Goal: Information Seeking & Learning: Learn about a topic

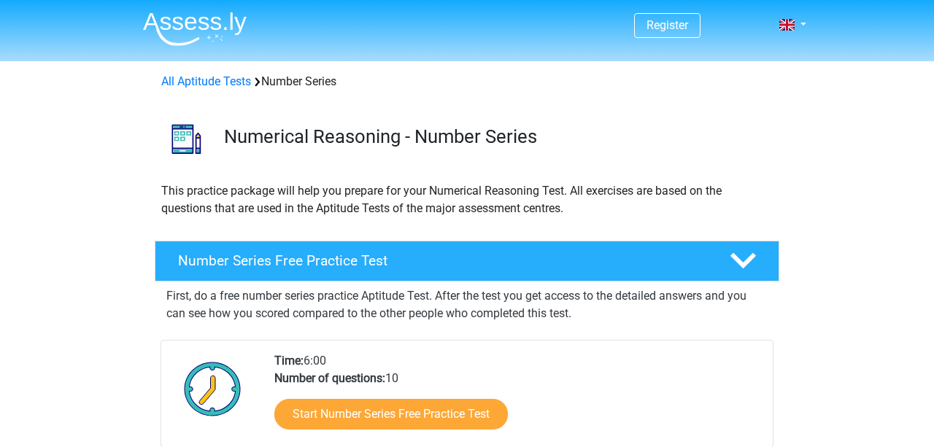
scroll to position [207, 0]
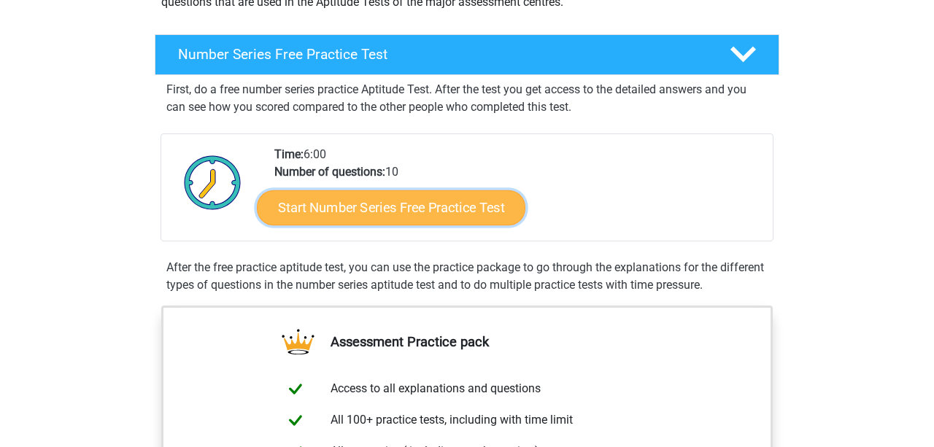
click at [407, 209] on link "Start Number Series Free Practice Test" at bounding box center [391, 207] width 269 height 35
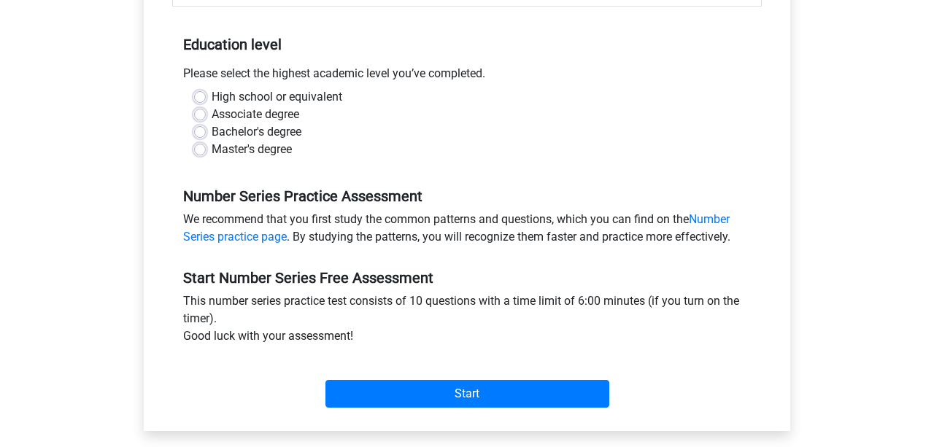
scroll to position [284, 0]
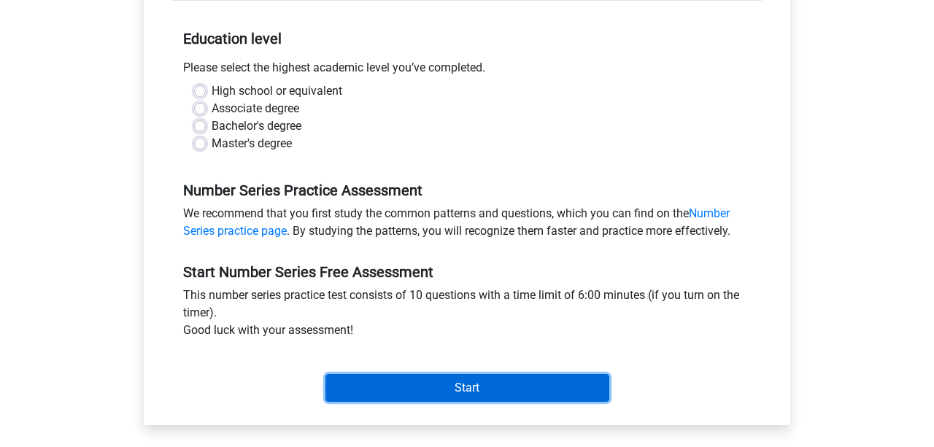
click at [450, 394] on input "Start" at bounding box center [467, 388] width 284 height 28
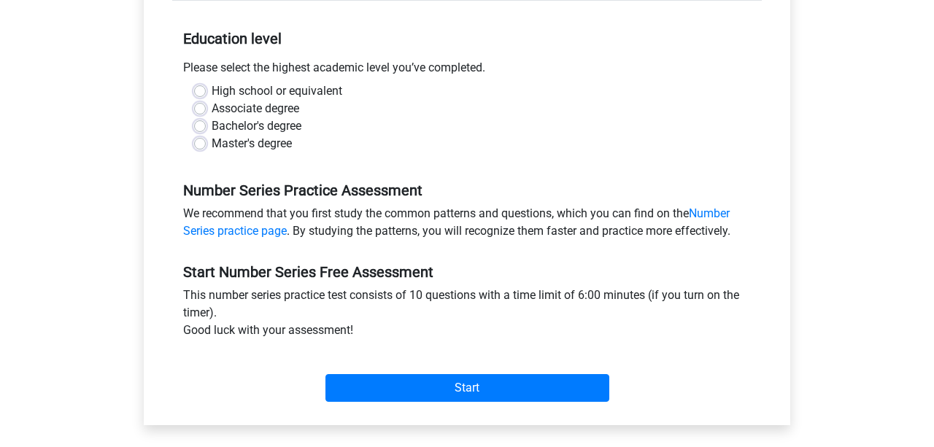
click at [461, 158] on div "High school or equivalent Associate degree Bachelor's degree Master's degree" at bounding box center [467, 123] width 590 height 82
click at [215, 88] on label "High school or equivalent" at bounding box center [277, 91] width 131 height 18
click at [206, 88] on input "High school or equivalent" at bounding box center [200, 89] width 12 height 15
radio input "true"
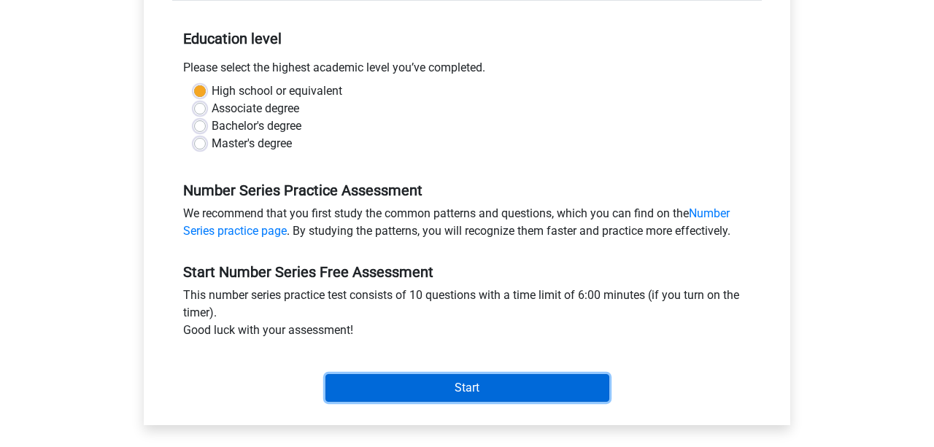
click at [451, 398] on input "Start" at bounding box center [467, 388] width 284 height 28
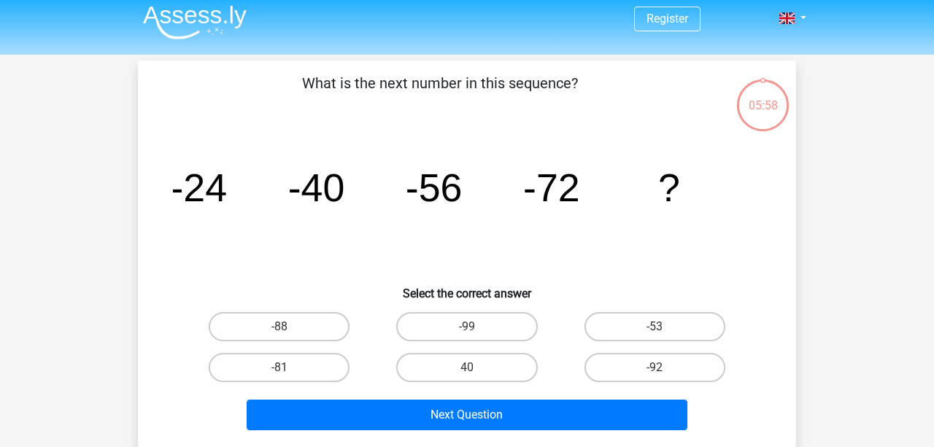
scroll to position [7, 0]
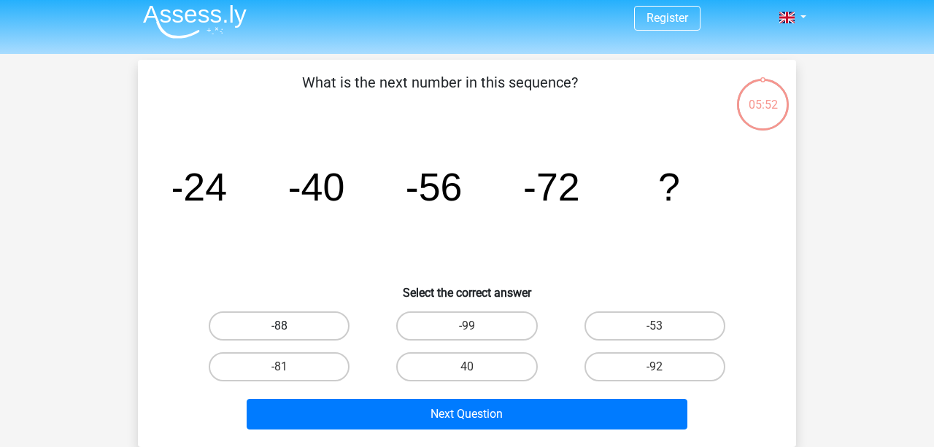
click at [258, 320] on label "-88" at bounding box center [279, 326] width 141 height 29
click at [280, 326] on input "-88" at bounding box center [284, 330] width 9 height 9
radio input "true"
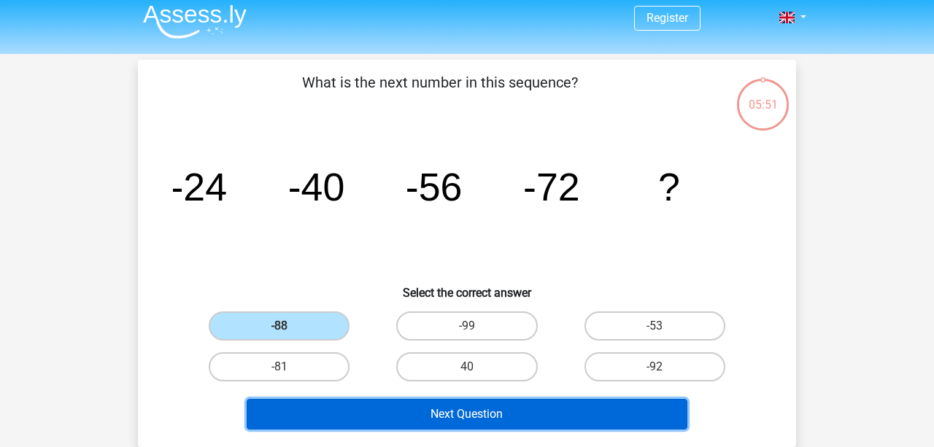
click at [412, 421] on button "Next Question" at bounding box center [468, 414] width 442 height 31
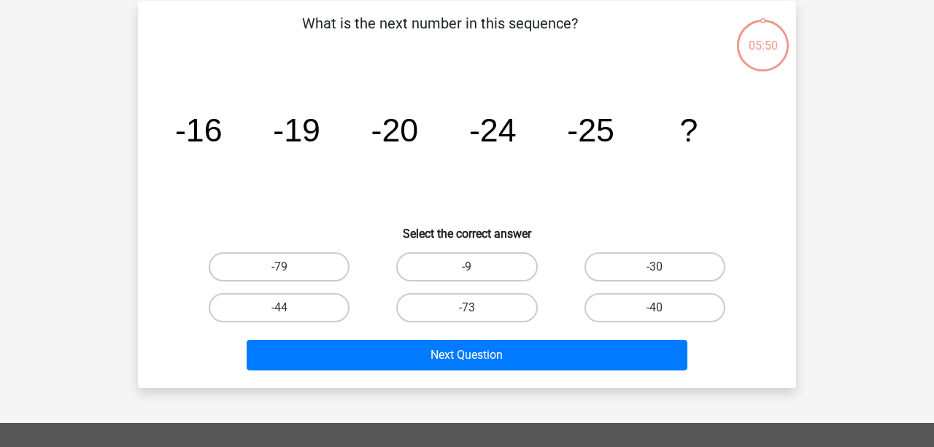
scroll to position [67, 0]
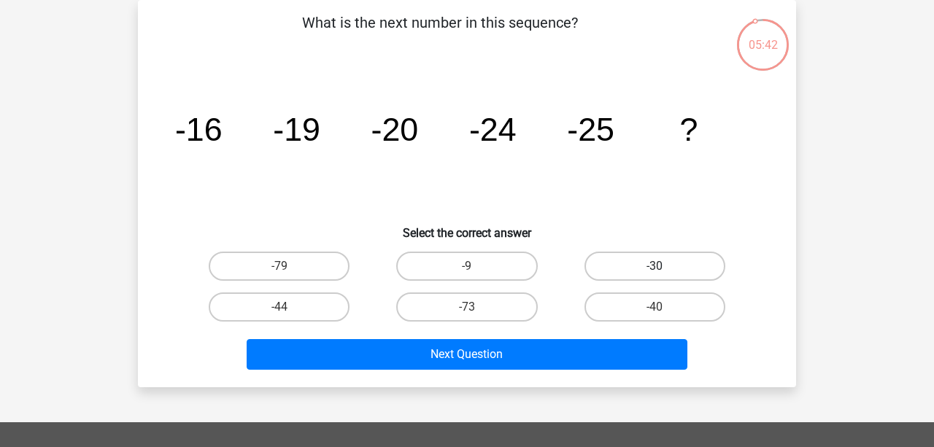
click at [647, 255] on label "-30" at bounding box center [655, 266] width 141 height 29
click at [655, 266] on input "-30" at bounding box center [659, 270] width 9 height 9
radio input "true"
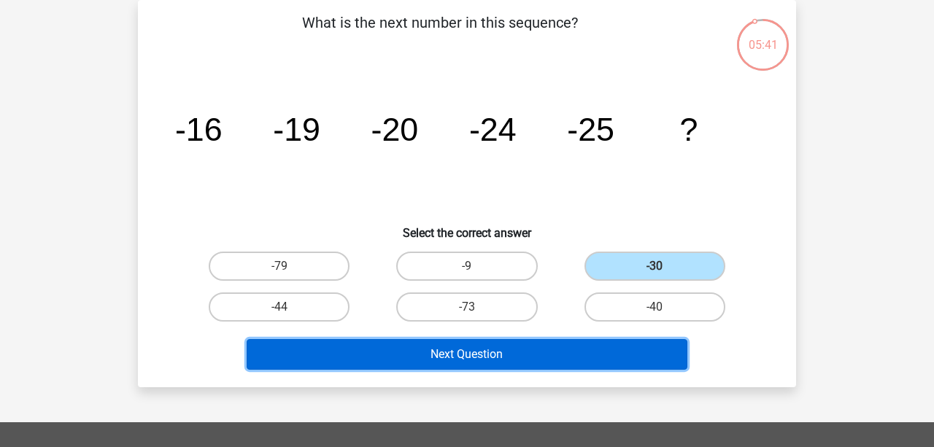
click at [506, 363] on button "Next Question" at bounding box center [468, 354] width 442 height 31
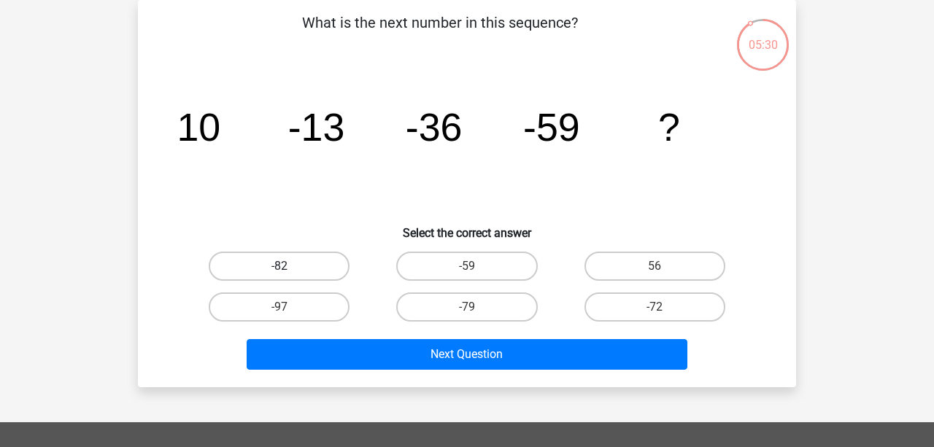
click at [308, 270] on label "-82" at bounding box center [279, 266] width 141 height 29
click at [289, 270] on input "-82" at bounding box center [284, 270] width 9 height 9
radio input "true"
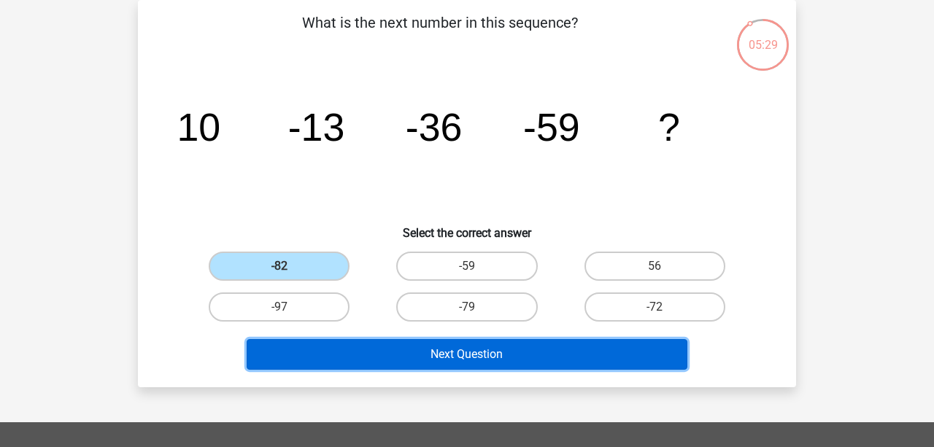
click at [369, 350] on button "Next Question" at bounding box center [468, 354] width 442 height 31
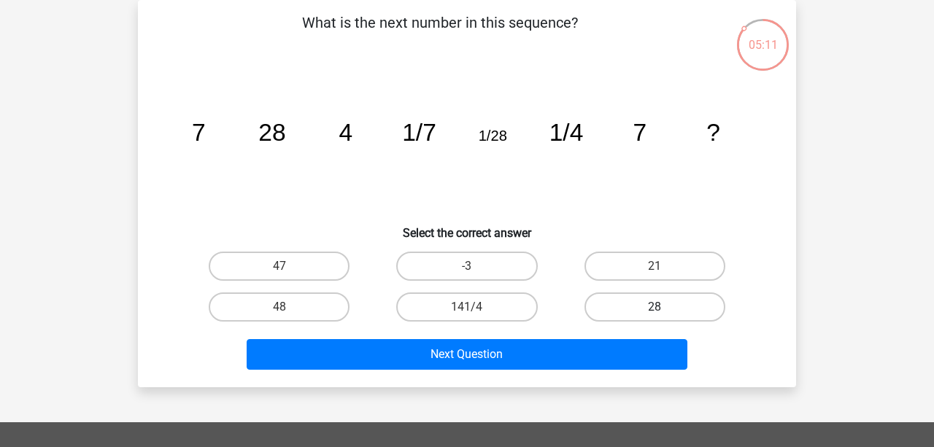
click at [626, 307] on label "28" at bounding box center [655, 307] width 141 height 29
click at [655, 307] on input "28" at bounding box center [659, 311] width 9 height 9
radio input "true"
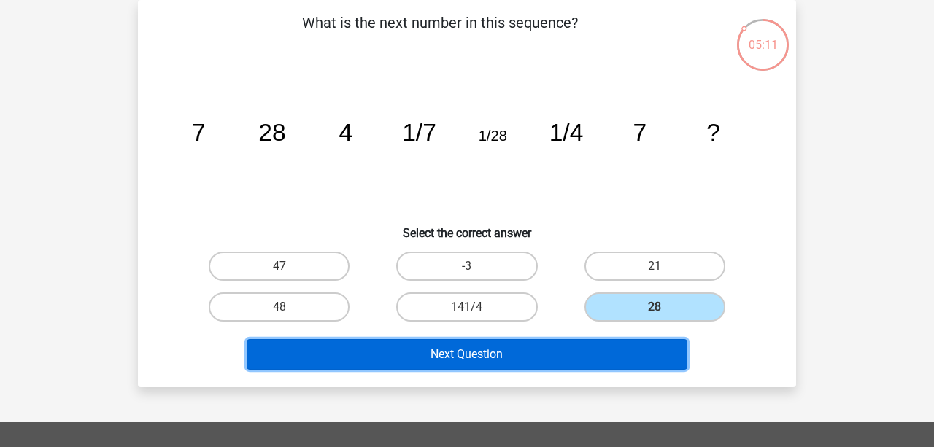
click at [540, 363] on button "Next Question" at bounding box center [468, 354] width 442 height 31
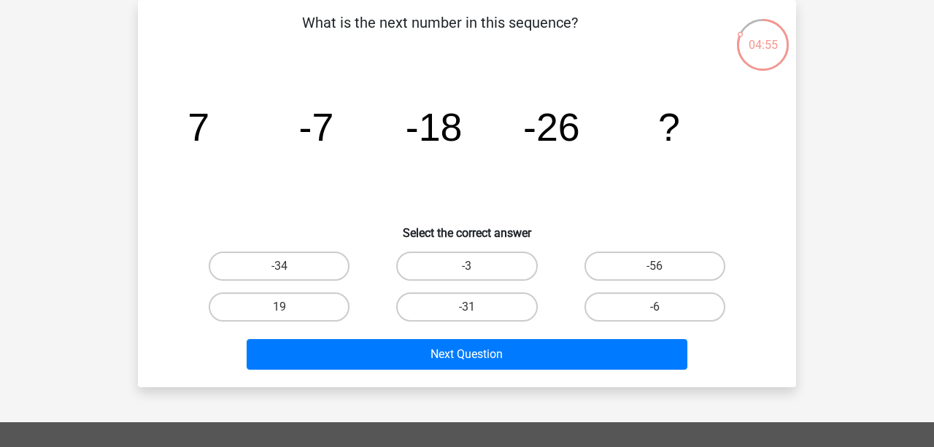
click at [468, 313] on input "-31" at bounding box center [471, 311] width 9 height 9
radio input "true"
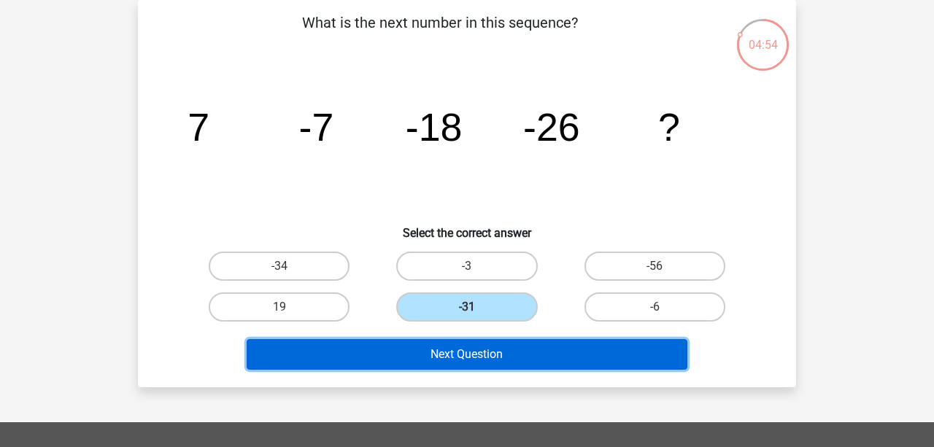
click at [469, 361] on button "Next Question" at bounding box center [468, 354] width 442 height 31
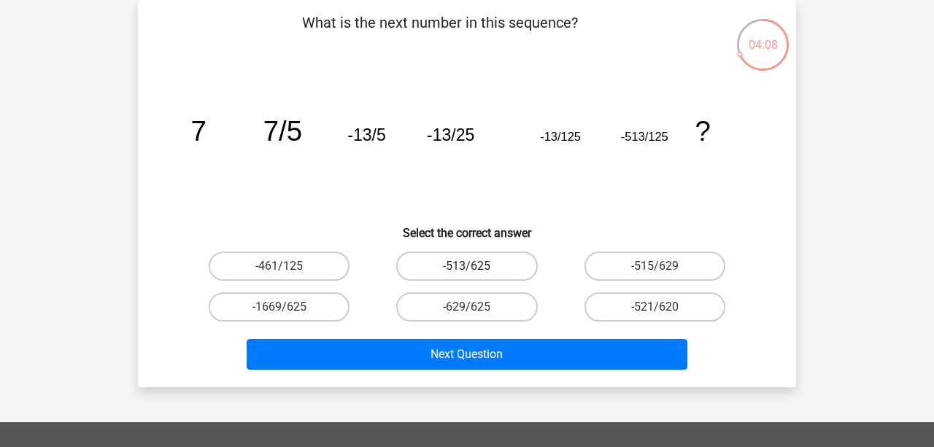
click at [493, 273] on label "-513/625" at bounding box center [466, 266] width 141 height 29
click at [477, 273] on input "-513/625" at bounding box center [471, 270] width 9 height 9
radio input "true"
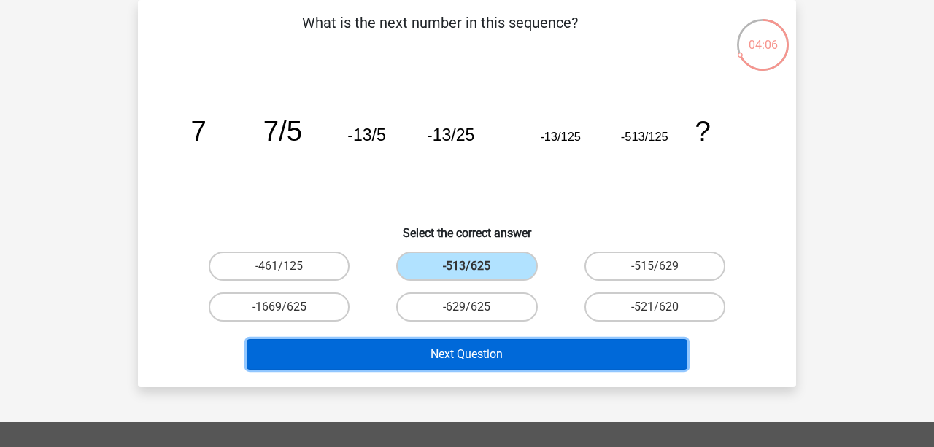
click at [494, 360] on button "Next Question" at bounding box center [468, 354] width 442 height 31
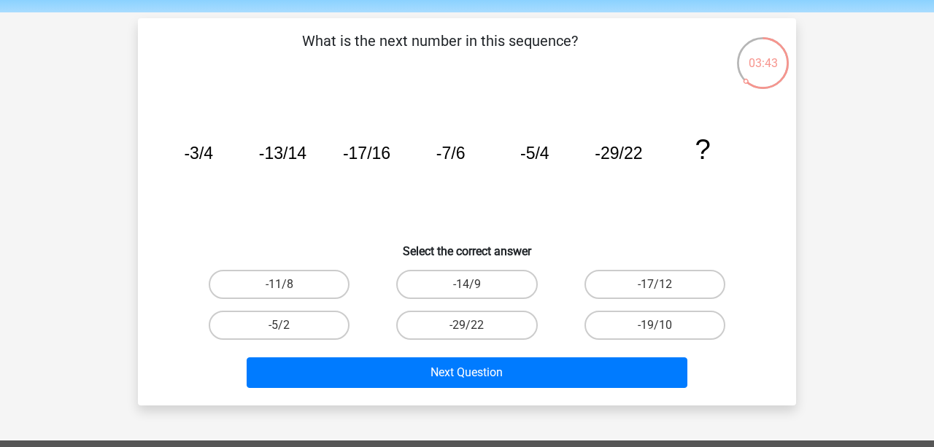
scroll to position [51, 0]
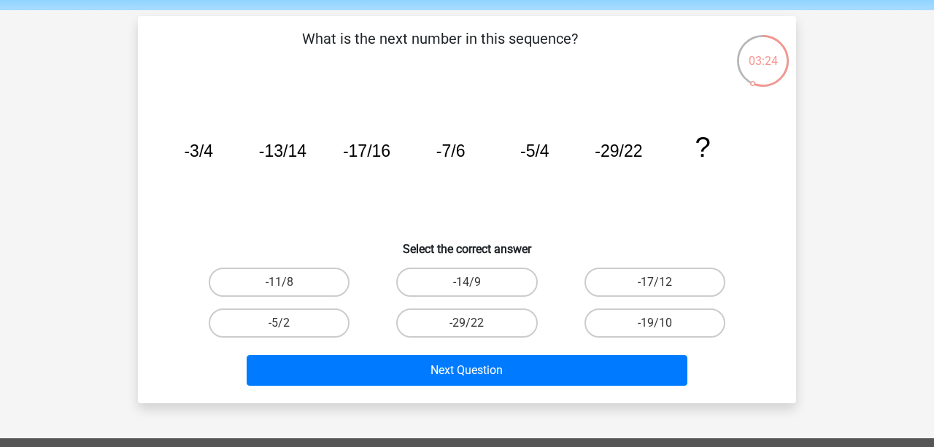
drag, startPoint x: 498, startPoint y: 261, endPoint x: 473, endPoint y: 263, distance: 25.6
click at [498, 261] on div "What is the next number in this sequence? image/svg+xml -3/4 -13/14 -17/16 -7/6…" at bounding box center [467, 210] width 647 height 364
click at [476, 277] on label "-14/9" at bounding box center [466, 282] width 141 height 29
click at [476, 282] on input "-14/9" at bounding box center [471, 286] width 9 height 9
radio input "true"
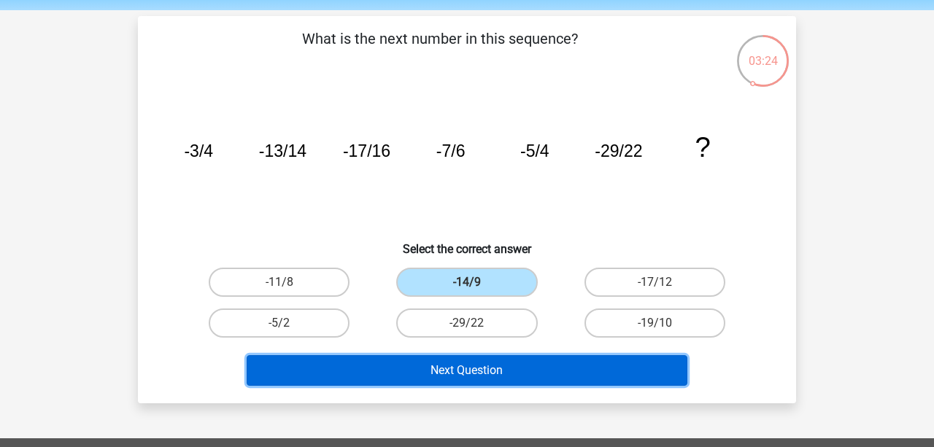
click at [461, 384] on button "Next Question" at bounding box center [468, 370] width 442 height 31
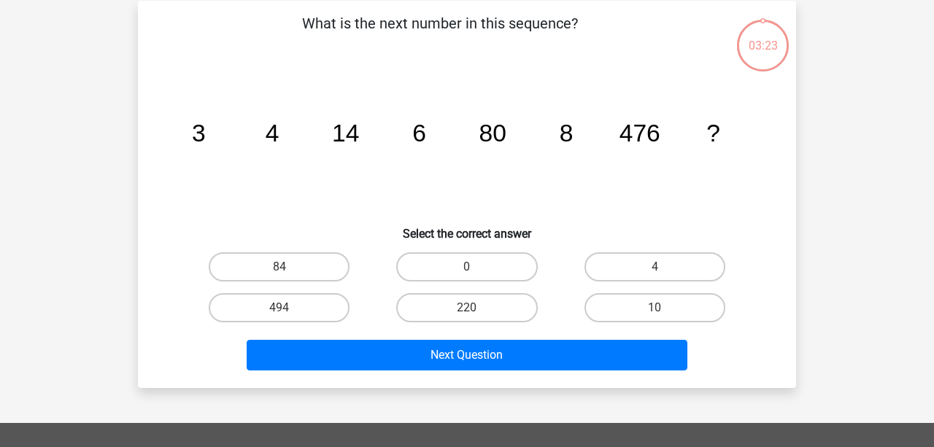
scroll to position [67, 0]
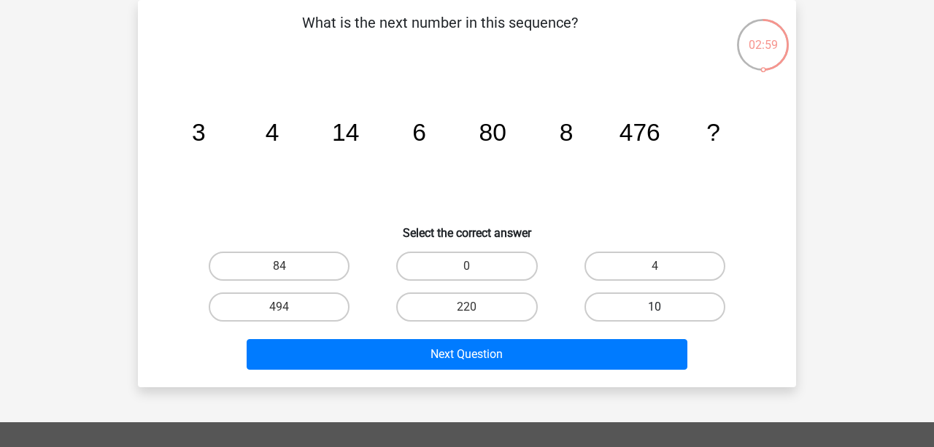
click at [620, 320] on label "10" at bounding box center [655, 307] width 141 height 29
click at [655, 317] on input "10" at bounding box center [659, 311] width 9 height 9
radio input "true"
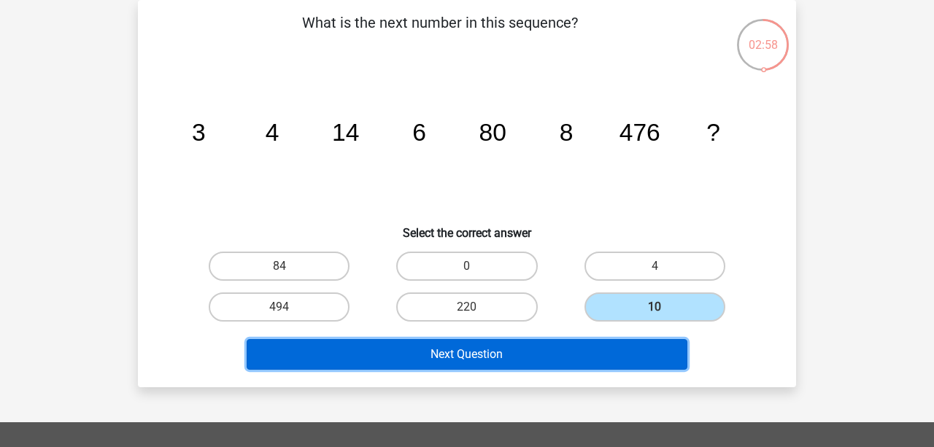
click at [553, 366] on button "Next Question" at bounding box center [468, 354] width 442 height 31
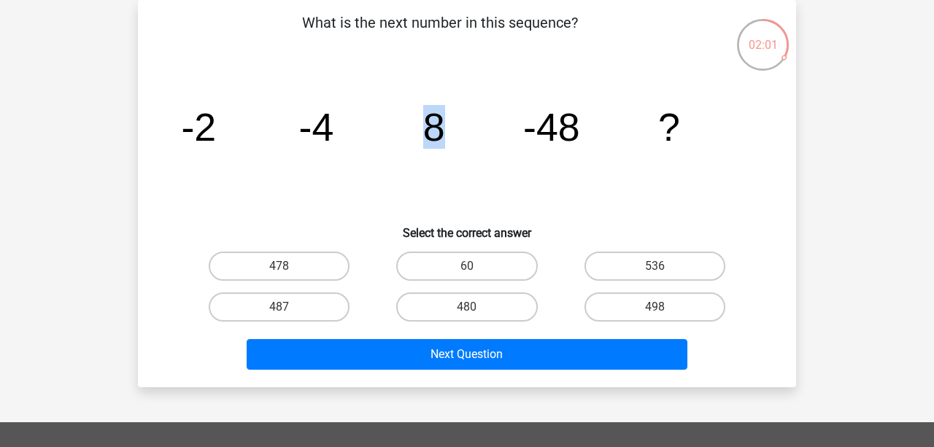
drag, startPoint x: 429, startPoint y: 128, endPoint x: 437, endPoint y: 129, distance: 8.2
click at [216, 132] on tspan "8" at bounding box center [198, 127] width 35 height 44
click at [478, 149] on icon "image/svg+xml -2 -4 8 -48 ?" at bounding box center [467, 140] width 588 height 147
click at [483, 266] on label "60" at bounding box center [466, 266] width 141 height 29
click at [477, 266] on input "60" at bounding box center [471, 270] width 9 height 9
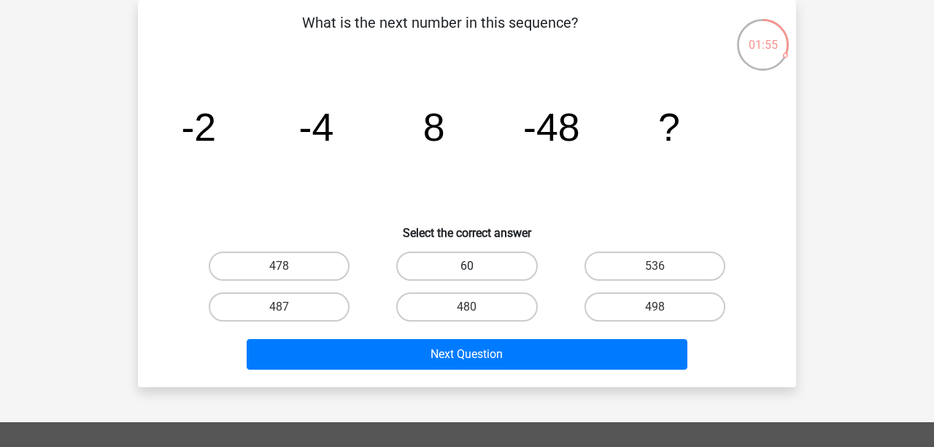
radio input "true"
click at [328, 264] on label "478" at bounding box center [279, 266] width 141 height 29
click at [289, 266] on input "478" at bounding box center [284, 270] width 9 height 9
radio input "true"
click at [518, 308] on label "480" at bounding box center [466, 307] width 141 height 29
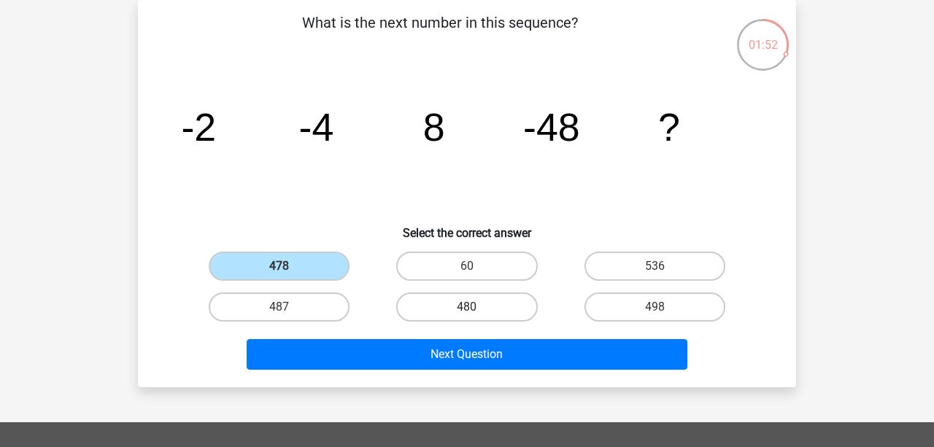
click at [477, 308] on input "480" at bounding box center [471, 311] width 9 height 9
radio input "true"
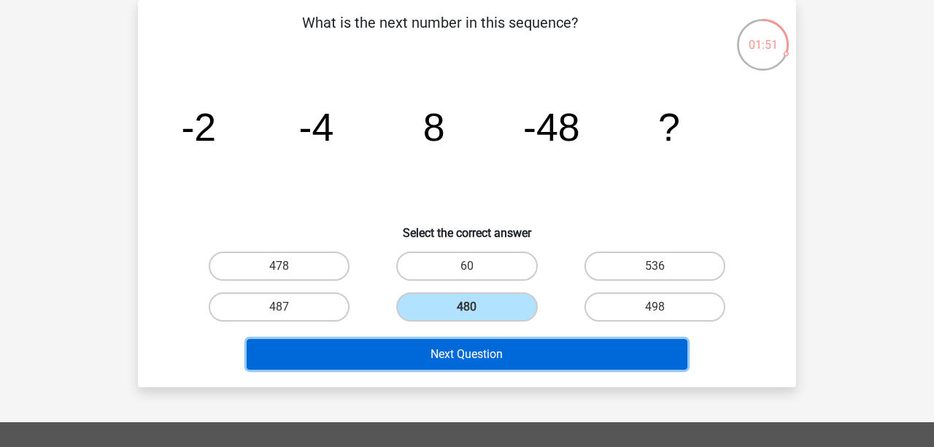
click at [524, 352] on button "Next Question" at bounding box center [468, 354] width 442 height 31
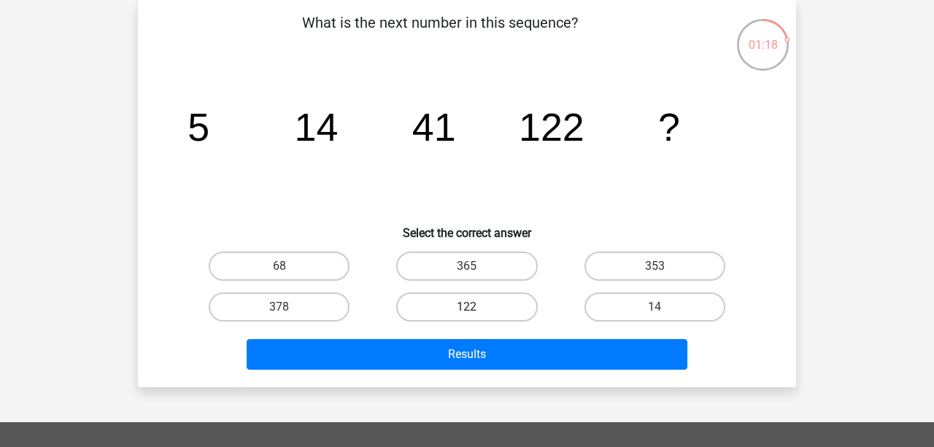
click at [488, 307] on label "122" at bounding box center [466, 307] width 141 height 29
click at [477, 307] on input "122" at bounding box center [471, 311] width 9 height 9
radio input "true"
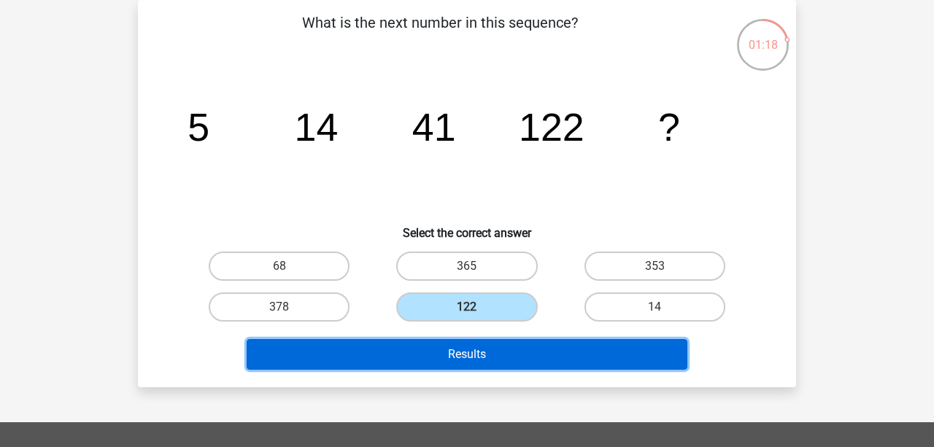
click at [466, 348] on button "Results" at bounding box center [468, 354] width 442 height 31
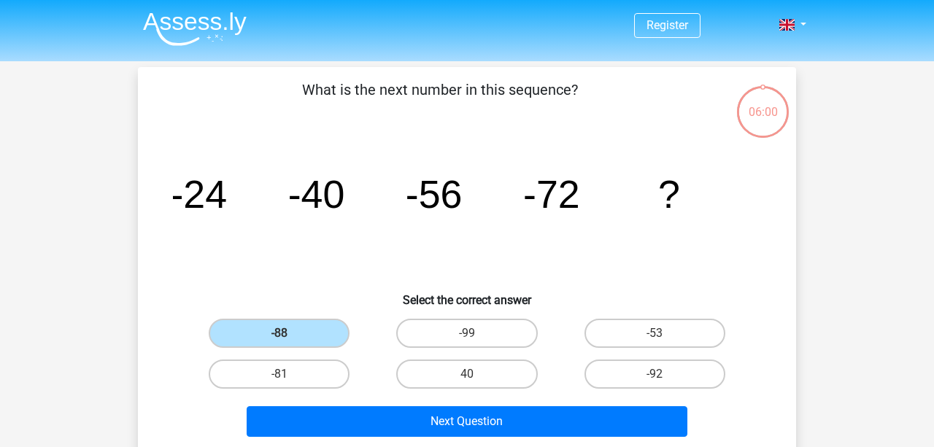
scroll to position [67, 0]
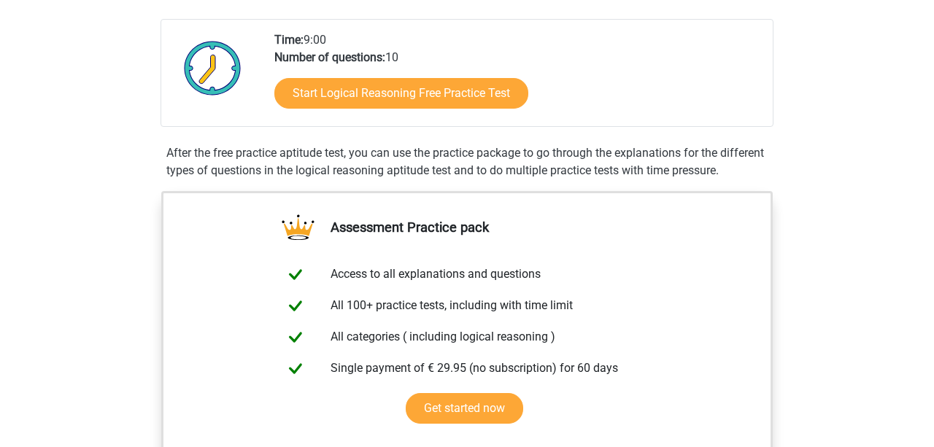
scroll to position [320, 0]
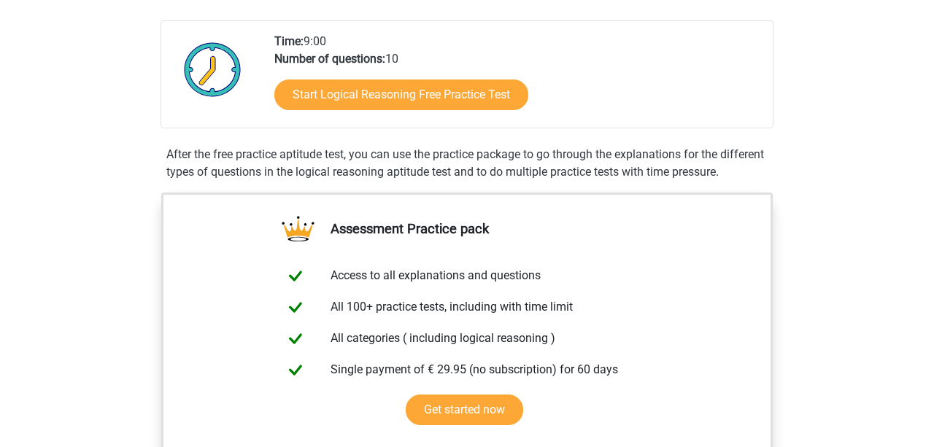
click at [423, 115] on div "Start Logical Reasoning Free Practice Test" at bounding box center [517, 98] width 487 height 60
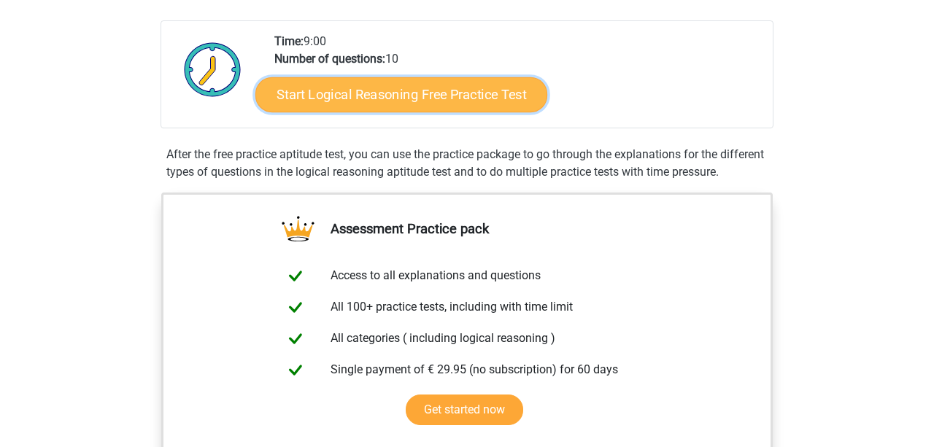
click at [425, 101] on link "Start Logical Reasoning Free Practice Test" at bounding box center [401, 94] width 292 height 35
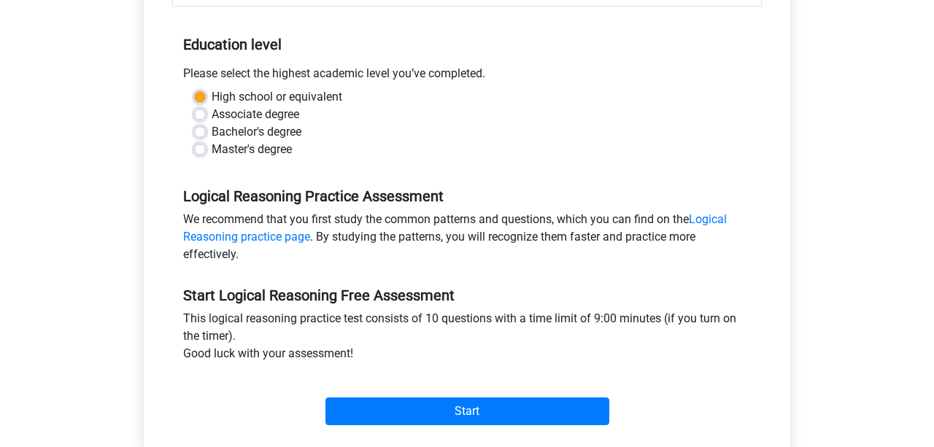
scroll to position [285, 0]
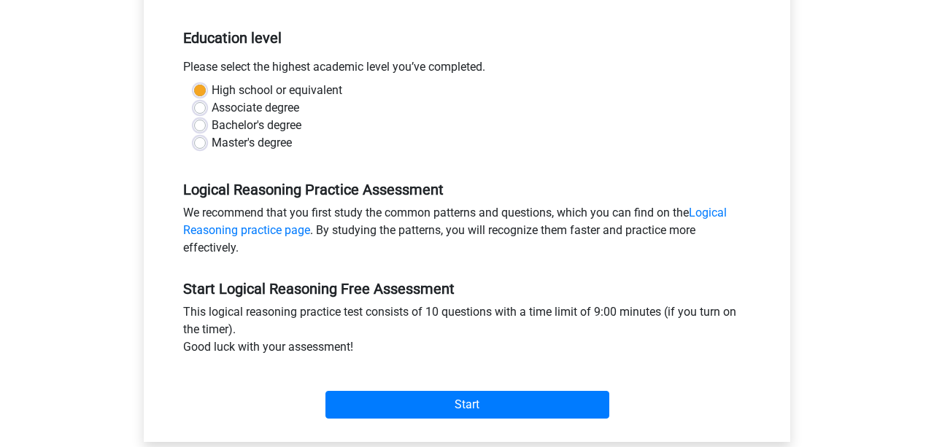
click at [407, 432] on div "Category: Logical Reasoning Time: 9:00 Nr of questions: 10 Average % correct: 4…" at bounding box center [467, 165] width 625 height 555
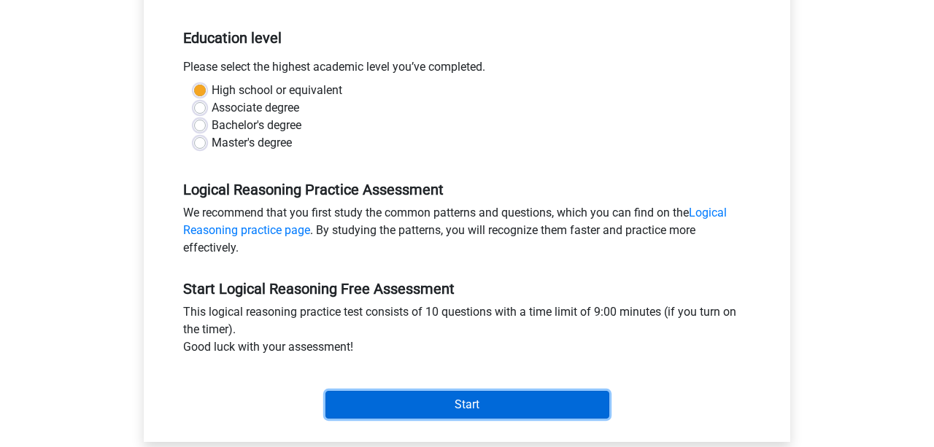
click at [404, 419] on input "Start" at bounding box center [467, 405] width 284 height 28
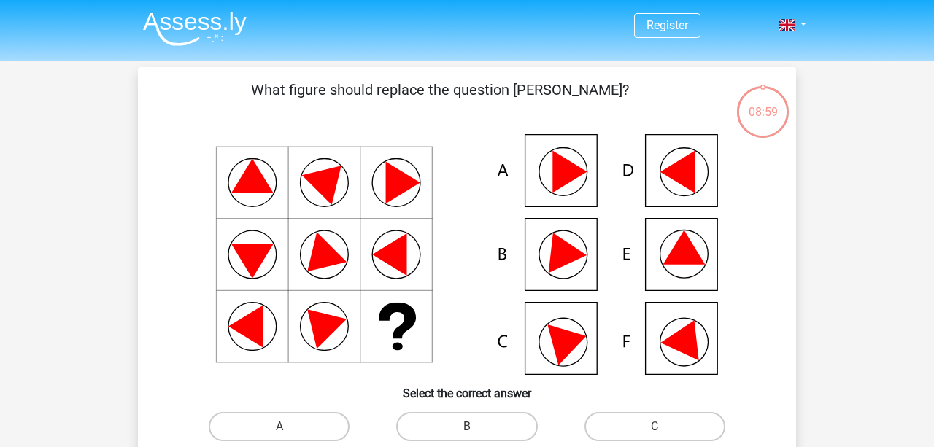
scroll to position [94, 0]
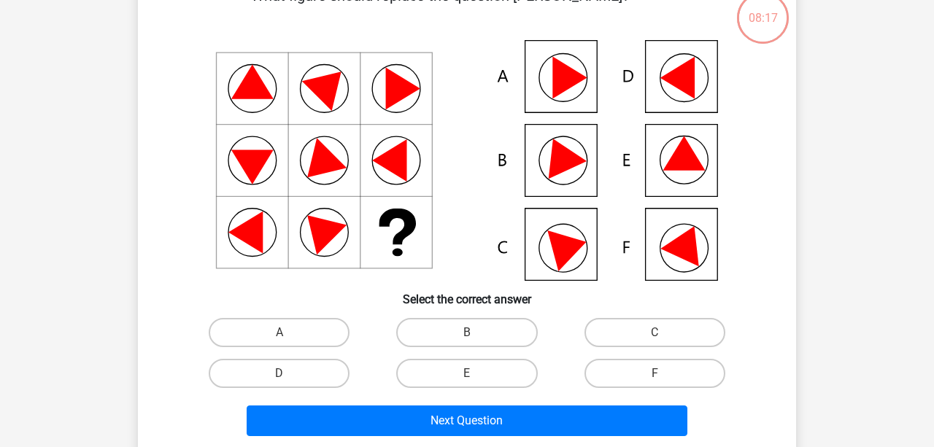
click at [367, 337] on div "C" at bounding box center [279, 332] width 176 height 29
click at [620, 333] on label "C" at bounding box center [655, 332] width 141 height 29
click at [655, 333] on input "C" at bounding box center [659, 337] width 9 height 9
radio input "true"
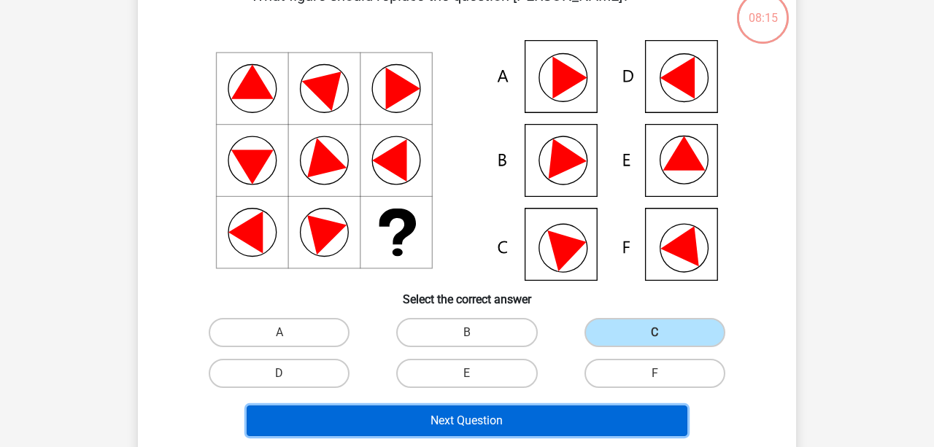
click at [525, 425] on button "Next Question" at bounding box center [468, 421] width 442 height 31
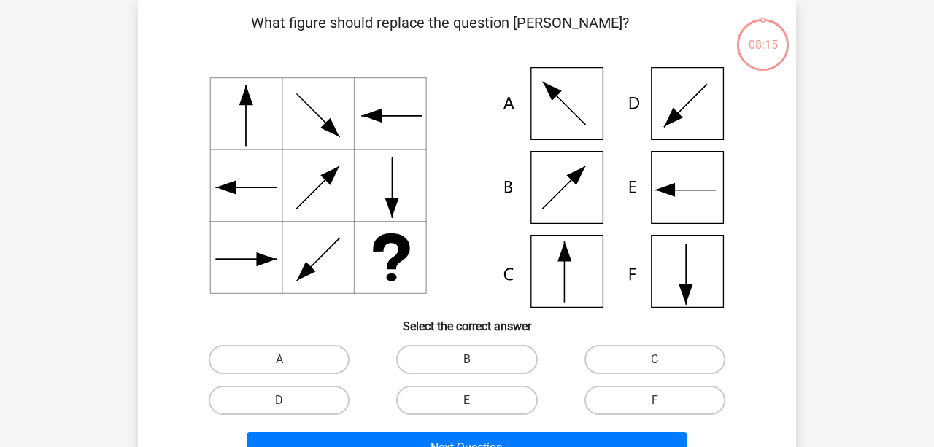
scroll to position [67, 0]
click at [642, 349] on label "C" at bounding box center [655, 359] width 141 height 29
click at [655, 360] on input "C" at bounding box center [659, 364] width 9 height 9
radio input "true"
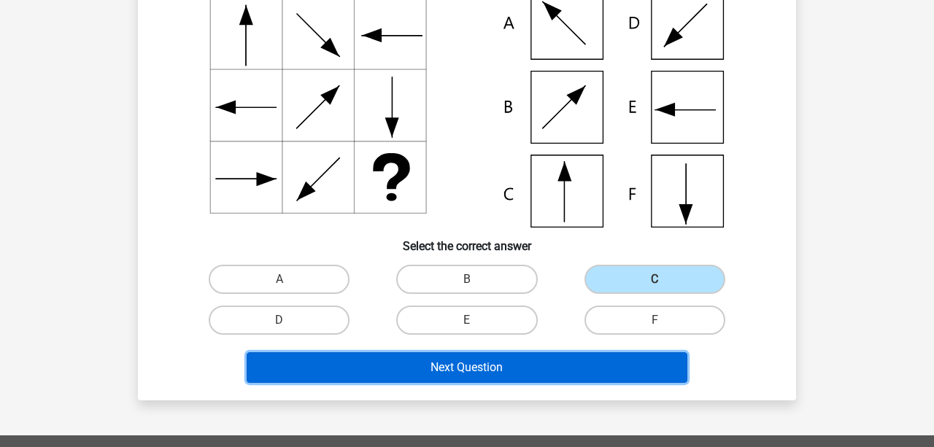
click at [562, 382] on button "Next Question" at bounding box center [468, 368] width 442 height 31
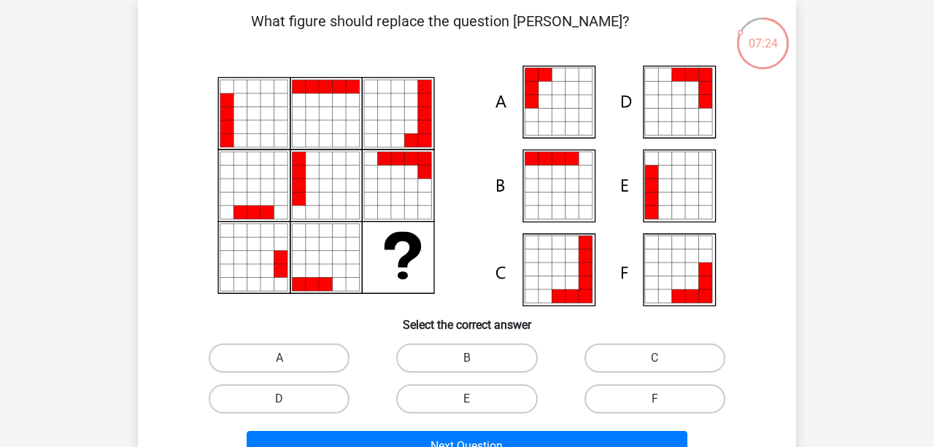
scroll to position [67, 0]
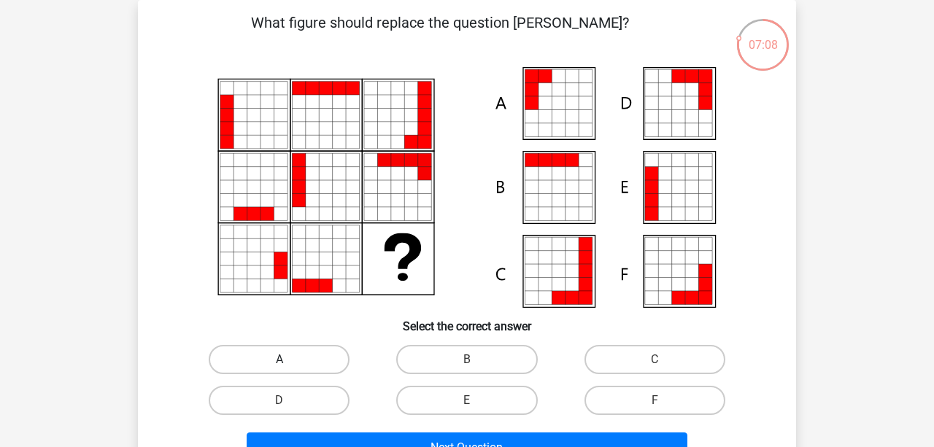
click at [307, 368] on label "A" at bounding box center [279, 359] width 141 height 29
click at [289, 368] on input "A" at bounding box center [284, 364] width 9 height 9
radio input "true"
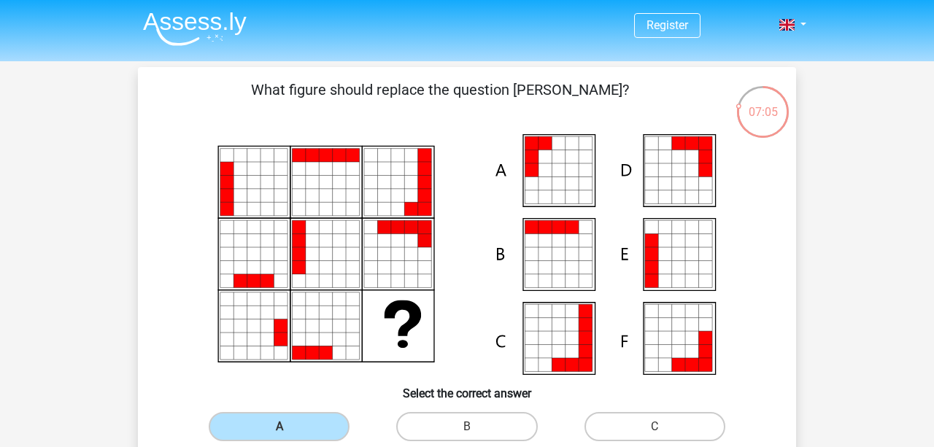
scroll to position [106, 0]
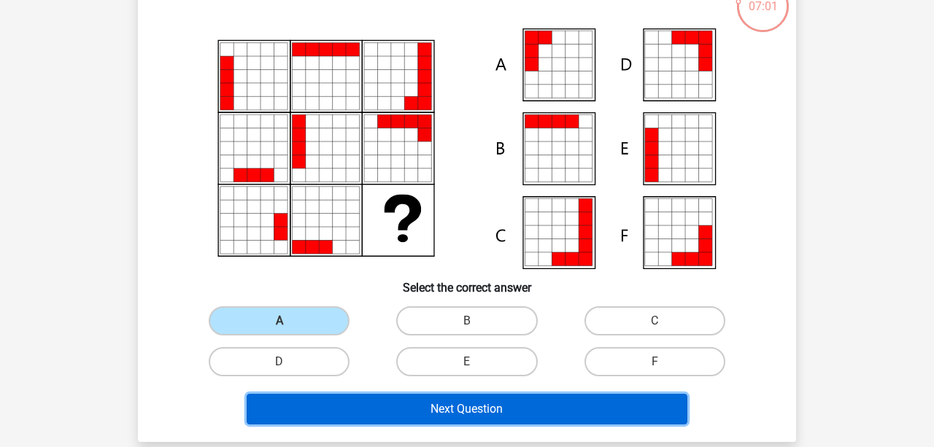
click at [380, 416] on button "Next Question" at bounding box center [468, 409] width 442 height 31
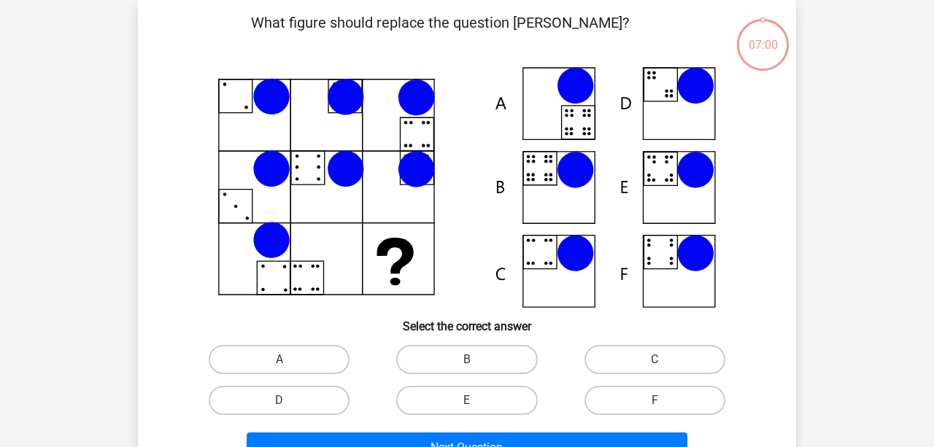
scroll to position [67, 0]
click at [446, 358] on label "B" at bounding box center [466, 359] width 141 height 29
click at [467, 360] on input "B" at bounding box center [471, 364] width 9 height 9
radio input "true"
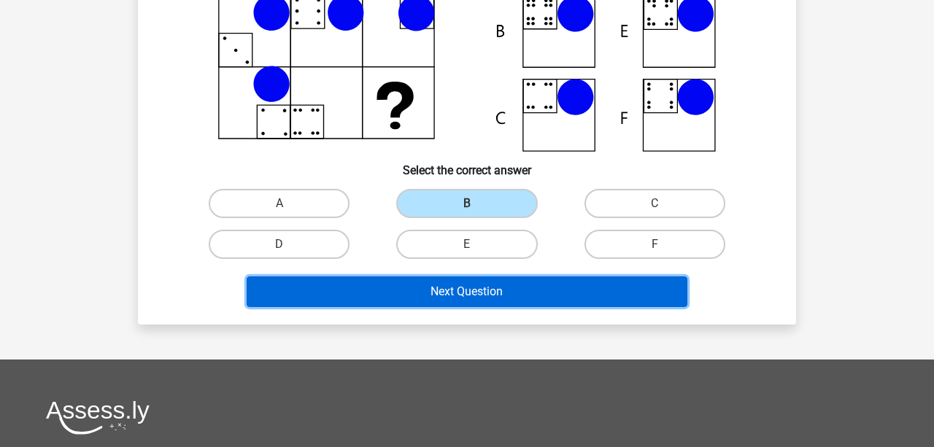
click at [467, 294] on button "Next Question" at bounding box center [468, 292] width 442 height 31
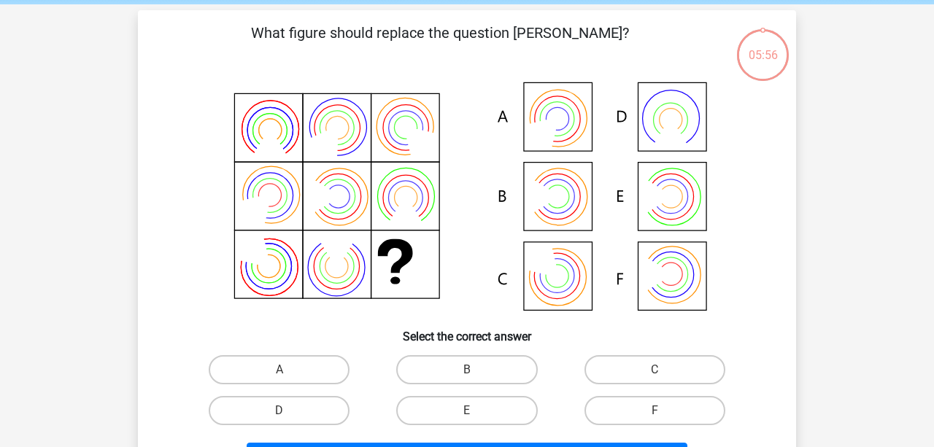
scroll to position [56, 0]
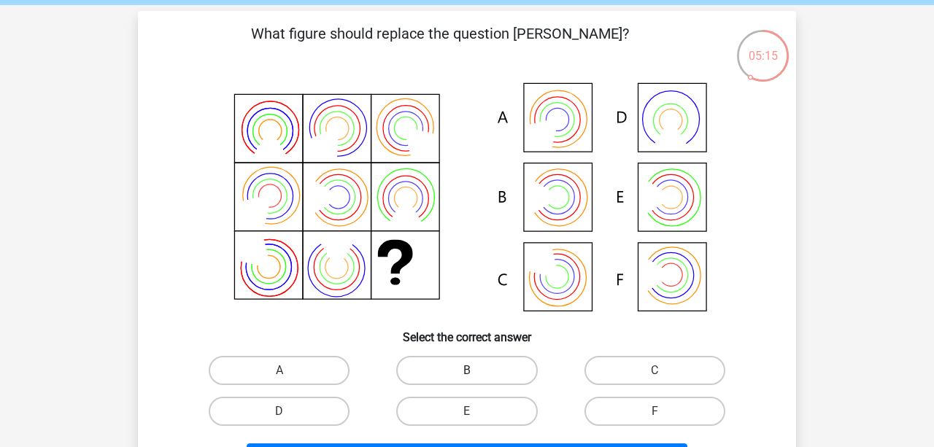
click at [463, 378] on label "B" at bounding box center [466, 370] width 141 height 29
click at [467, 378] on input "B" at bounding box center [471, 375] width 9 height 9
radio input "true"
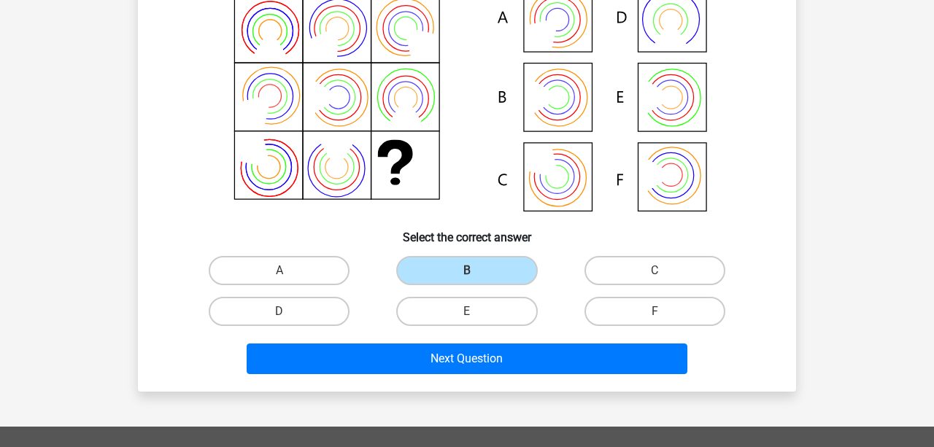
scroll to position [161, 0]
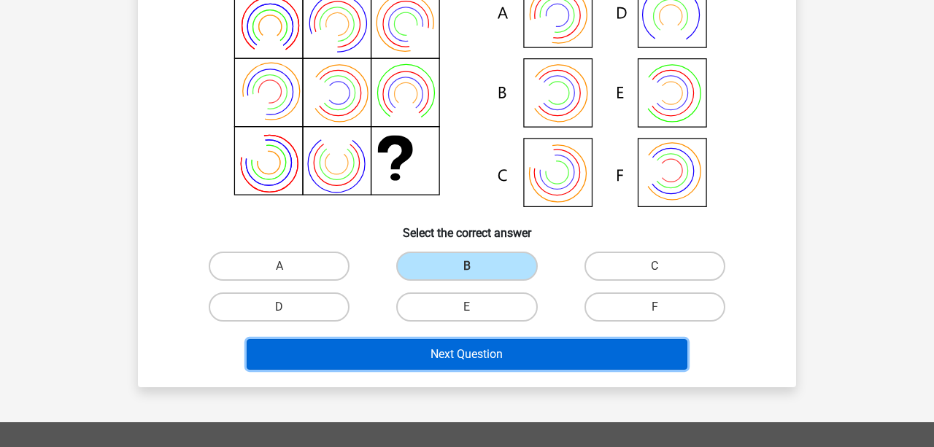
click at [602, 353] on button "Next Question" at bounding box center [468, 354] width 442 height 31
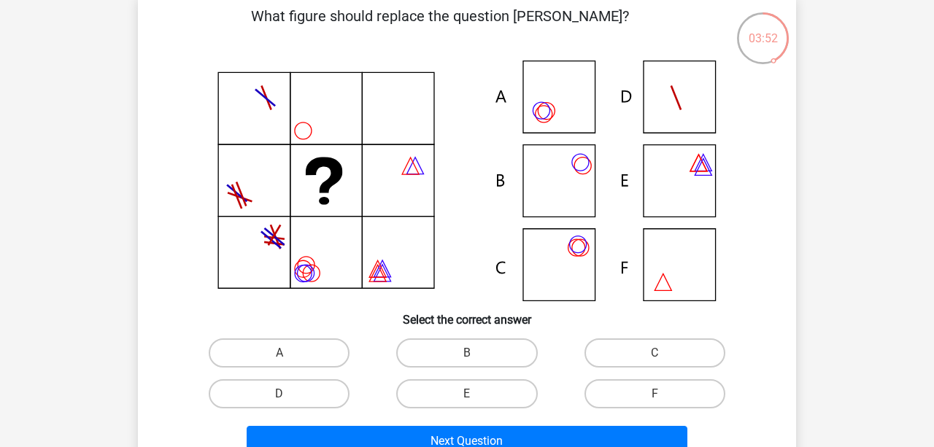
scroll to position [74, 0]
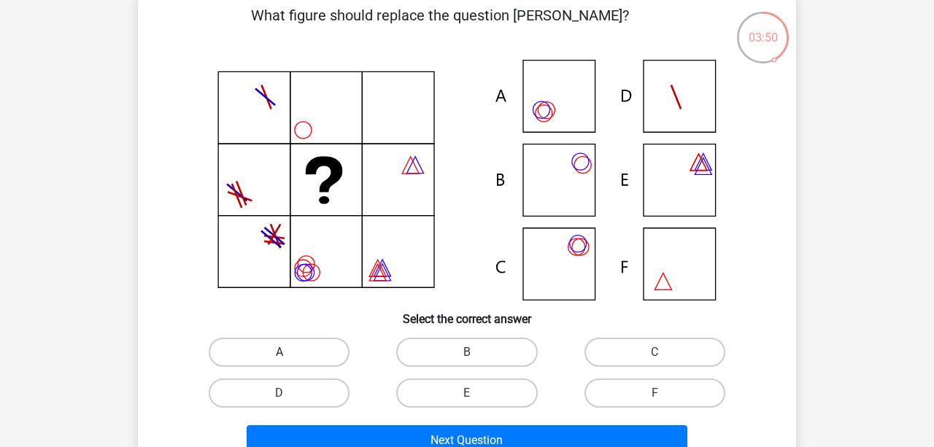
click at [300, 350] on label "A" at bounding box center [279, 352] width 141 height 29
click at [289, 353] on input "A" at bounding box center [284, 357] width 9 height 9
radio input "true"
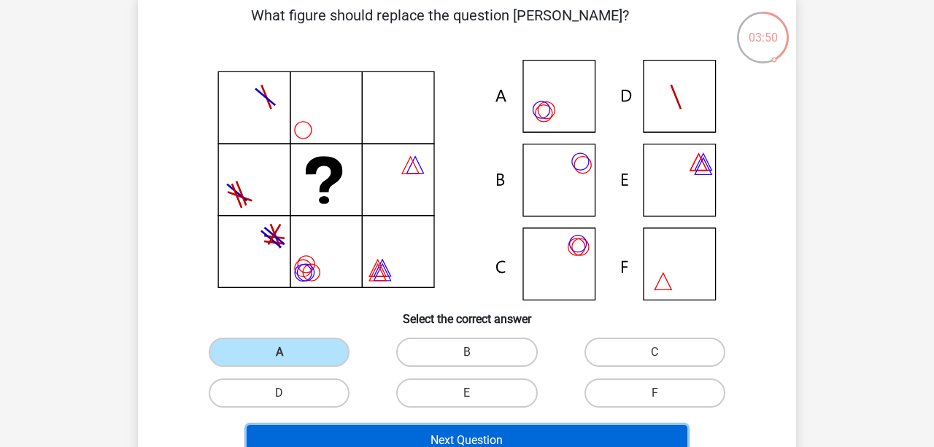
click at [380, 432] on button "Next Question" at bounding box center [468, 440] width 442 height 31
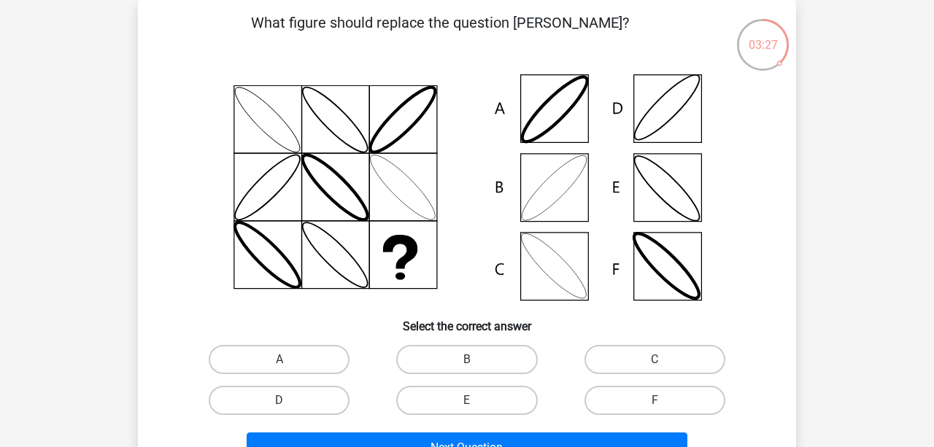
scroll to position [152, 0]
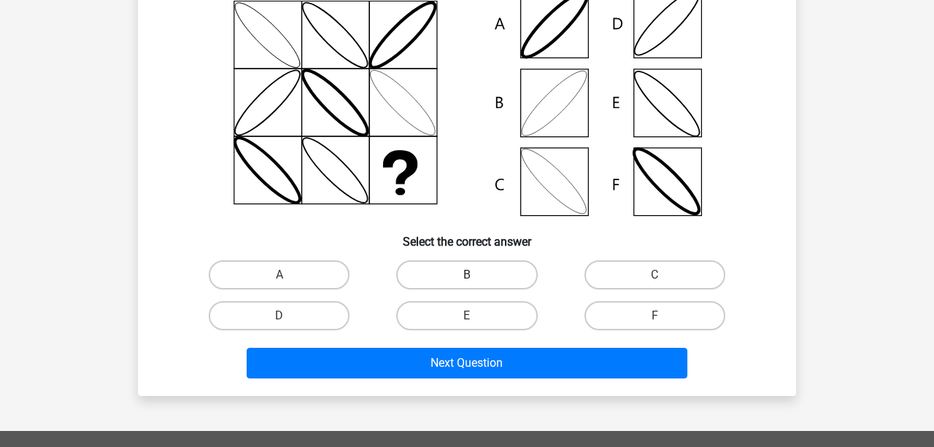
click at [471, 262] on label "B" at bounding box center [466, 275] width 141 height 29
click at [471, 275] on input "B" at bounding box center [471, 279] width 9 height 9
radio input "true"
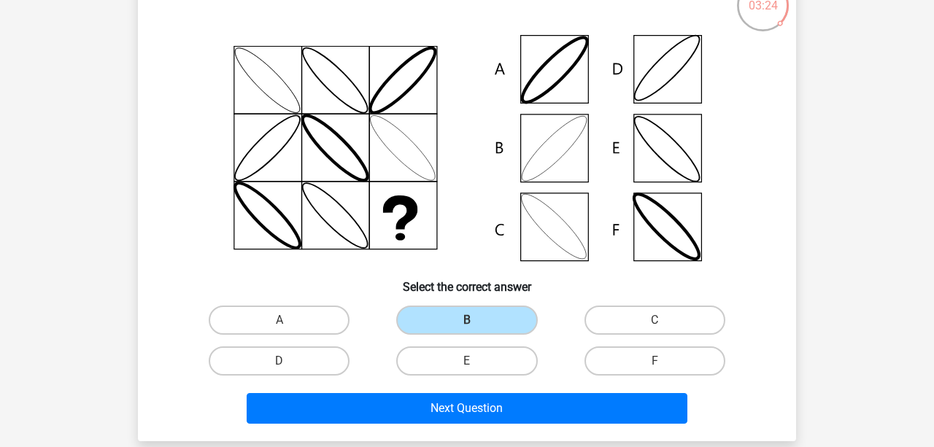
scroll to position [106, 0]
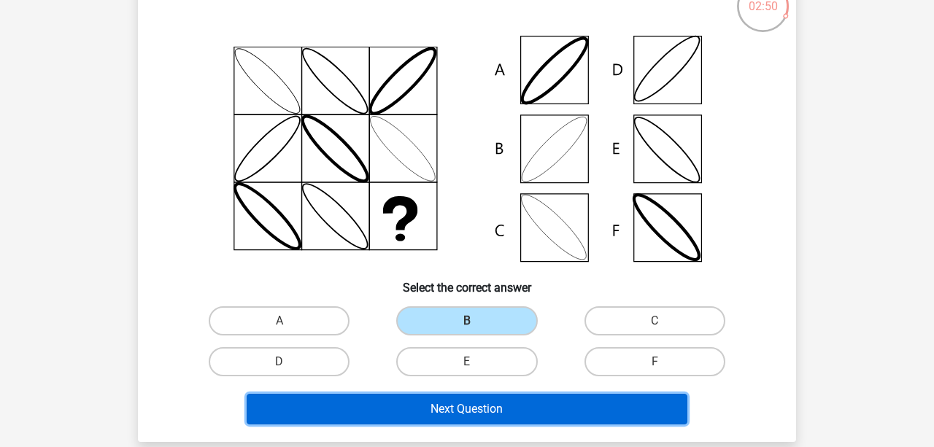
click at [481, 397] on button "Next Question" at bounding box center [468, 409] width 442 height 31
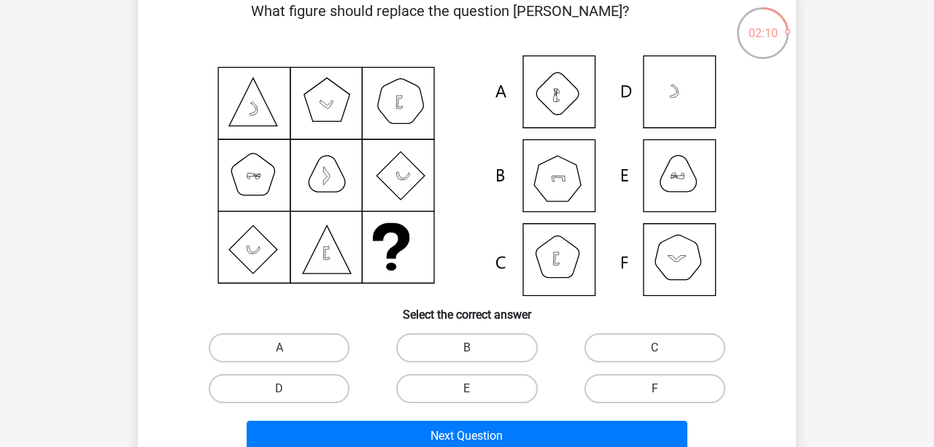
scroll to position [82, 0]
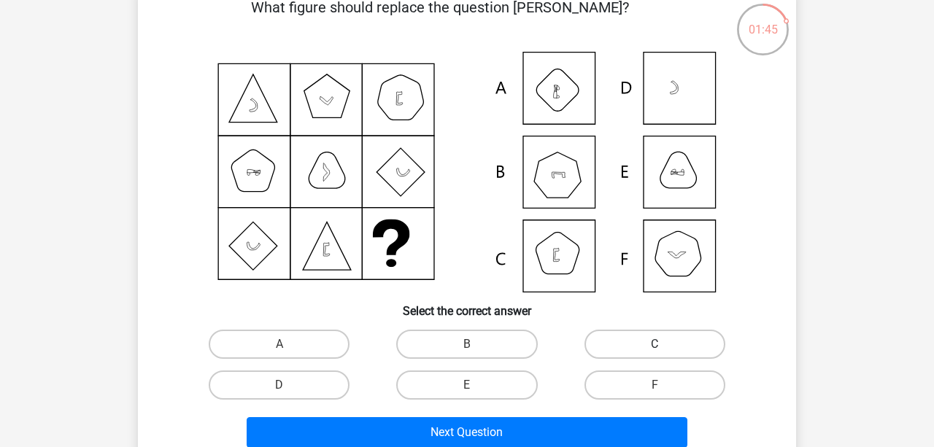
click at [653, 352] on label "C" at bounding box center [655, 344] width 141 height 29
click at [655, 352] on input "C" at bounding box center [659, 348] width 9 height 9
radio input "true"
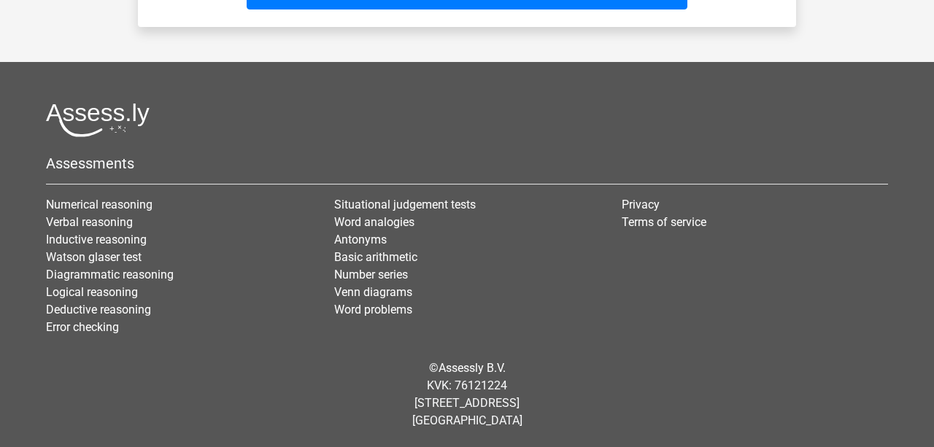
scroll to position [180, 0]
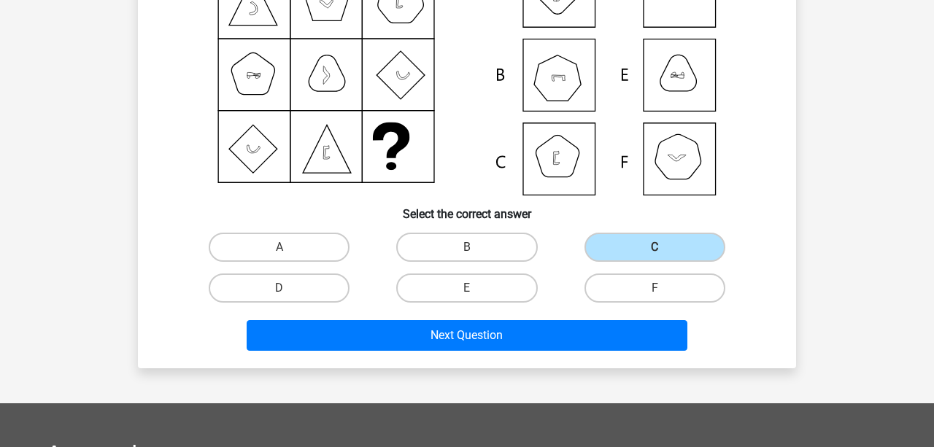
click at [483, 371] on div "Register Nederlands English" at bounding box center [467, 304] width 934 height 968
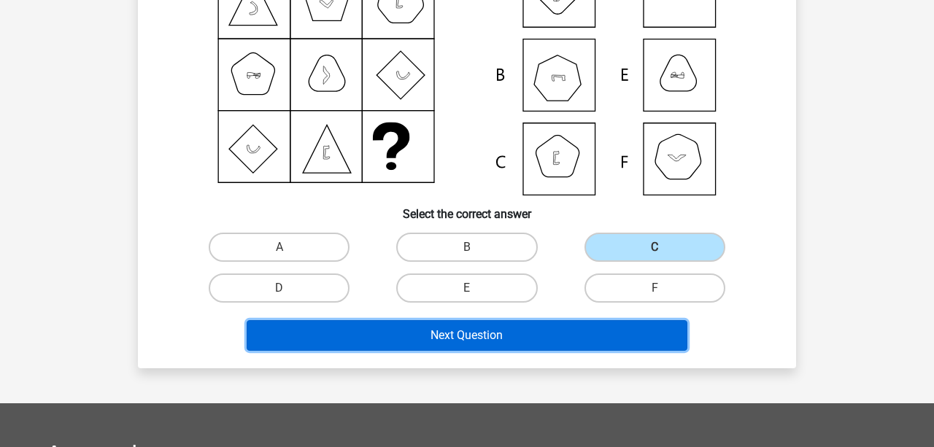
click at [491, 347] on button "Next Question" at bounding box center [468, 335] width 442 height 31
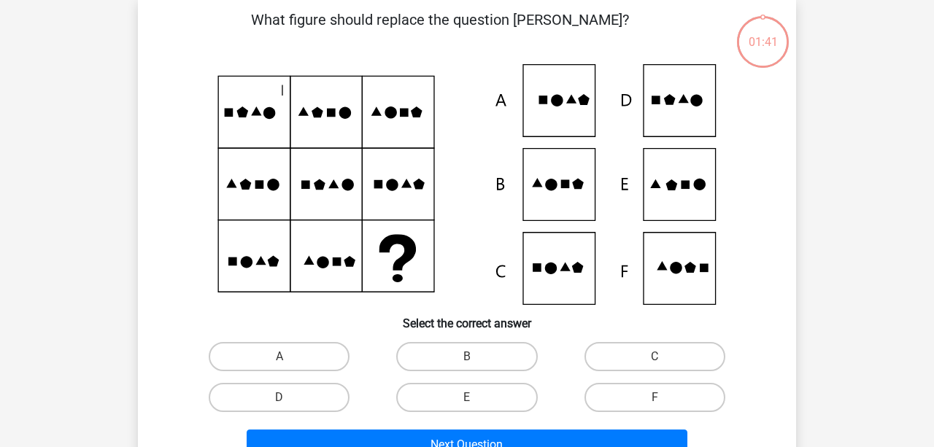
scroll to position [68, 0]
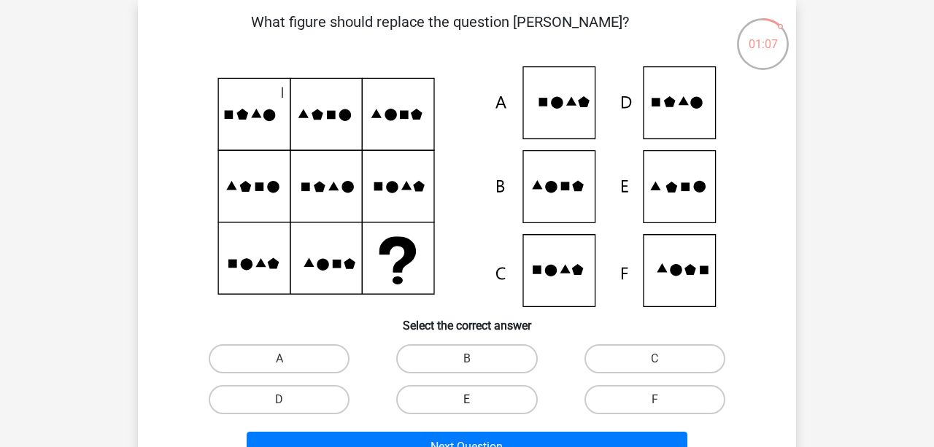
click at [498, 406] on label "E" at bounding box center [466, 399] width 141 height 29
click at [477, 406] on input "E" at bounding box center [471, 404] width 9 height 9
radio input "true"
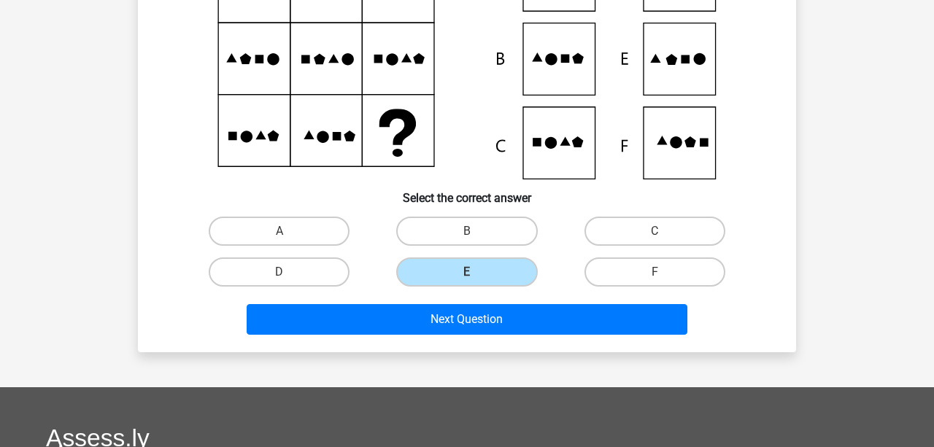
click at [569, 338] on div "Next Question" at bounding box center [466, 322] width 563 height 36
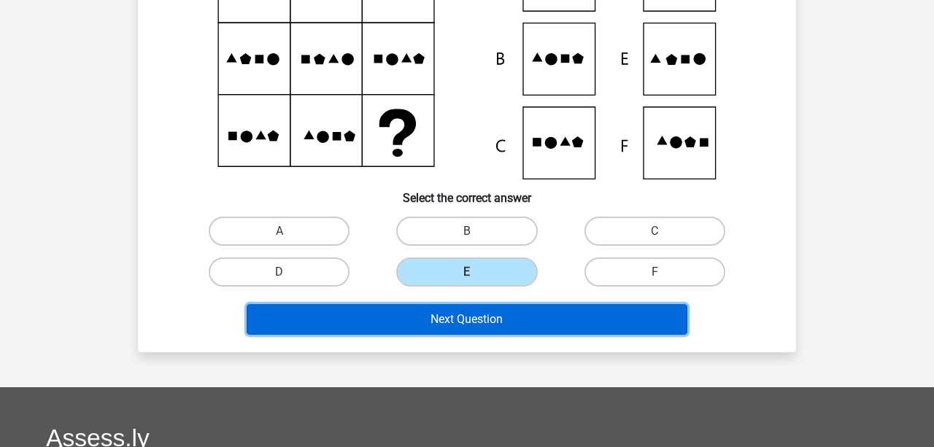
click at [574, 329] on button "Next Question" at bounding box center [468, 319] width 442 height 31
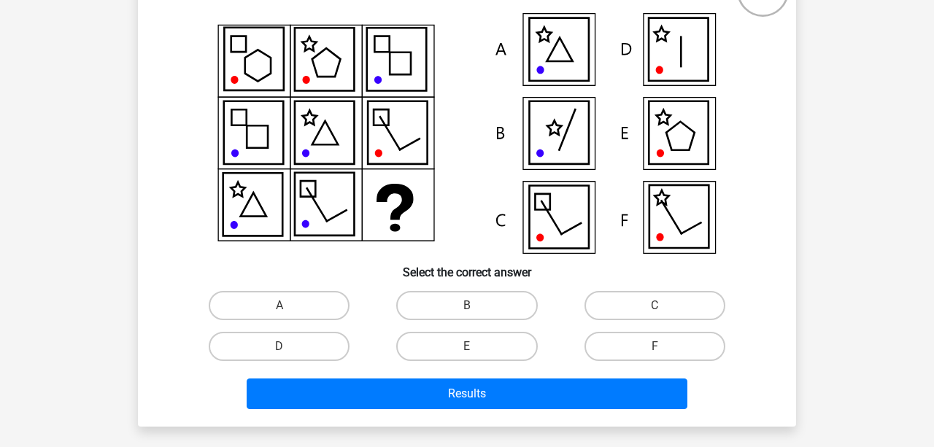
scroll to position [124, 0]
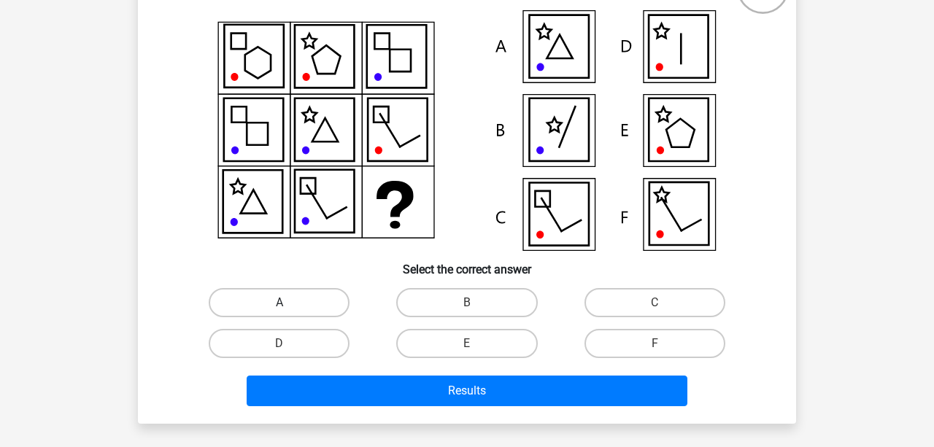
click at [266, 304] on label "A" at bounding box center [279, 302] width 141 height 29
click at [280, 304] on input "A" at bounding box center [284, 307] width 9 height 9
radio input "true"
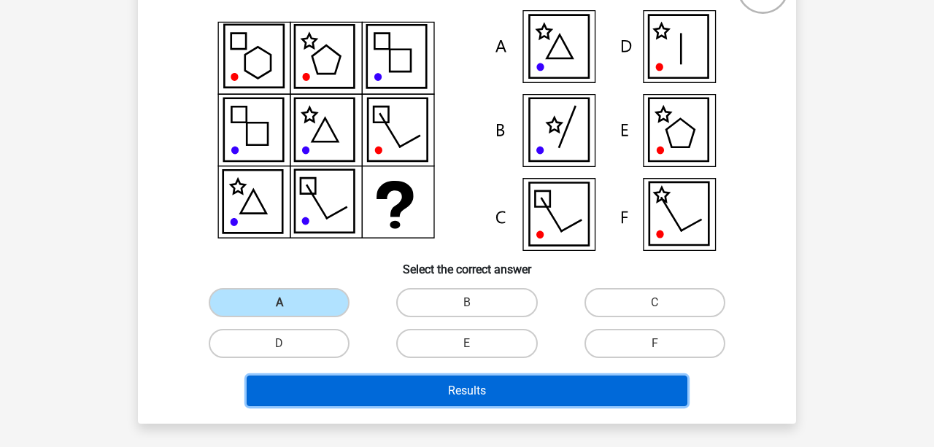
click at [380, 404] on button "Results" at bounding box center [468, 391] width 442 height 31
